Goal: Transaction & Acquisition: Subscribe to service/newsletter

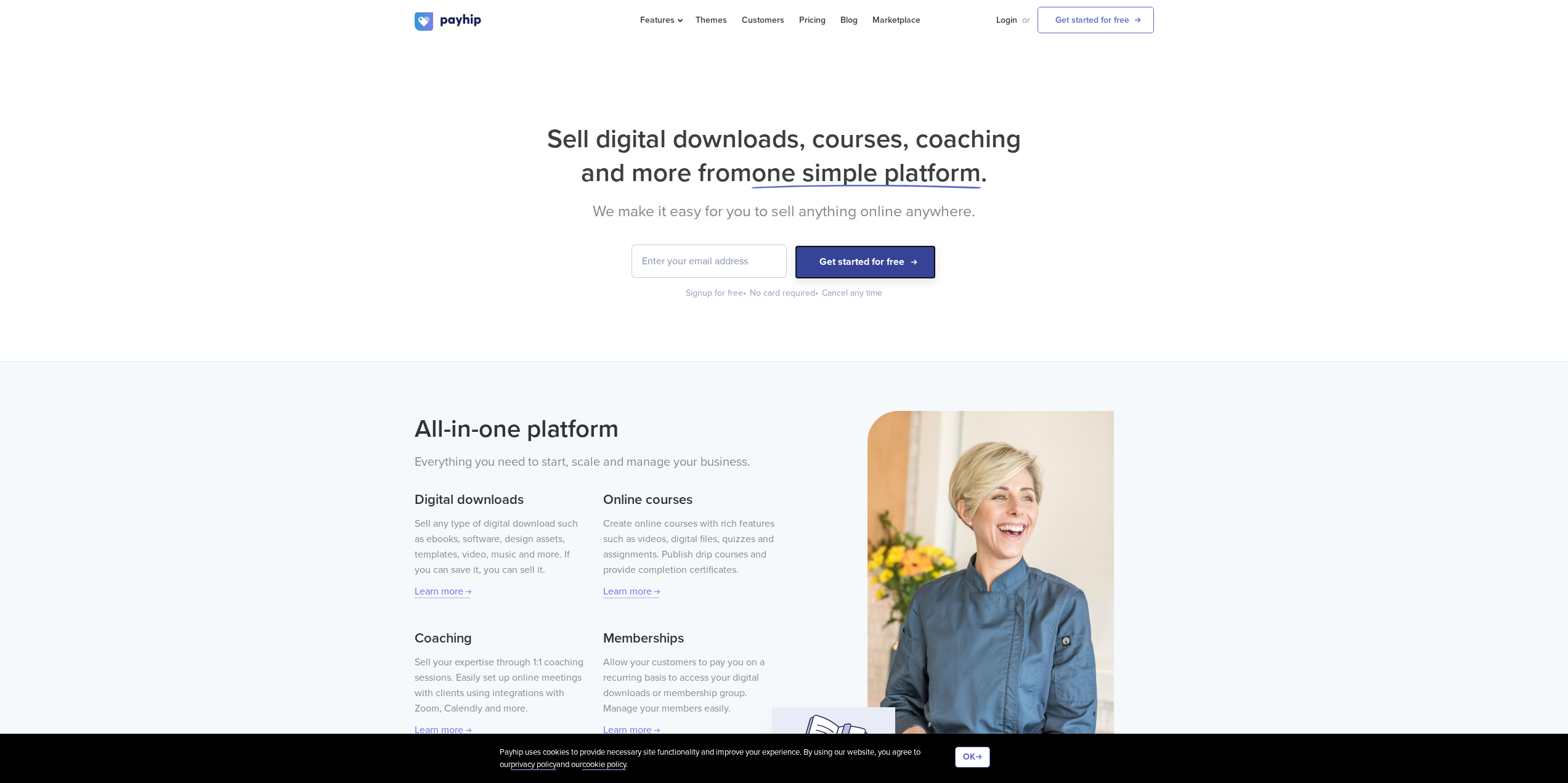
click at [826, 268] on button "Get started for free" at bounding box center [865, 262] width 141 height 33
click at [847, 265] on button "Get started for free" at bounding box center [865, 262] width 141 height 33
click at [802, 14] on link "Pricing" at bounding box center [812, 20] width 26 height 40
